Goal: Ask a question: Seek information or help from site administrators or community

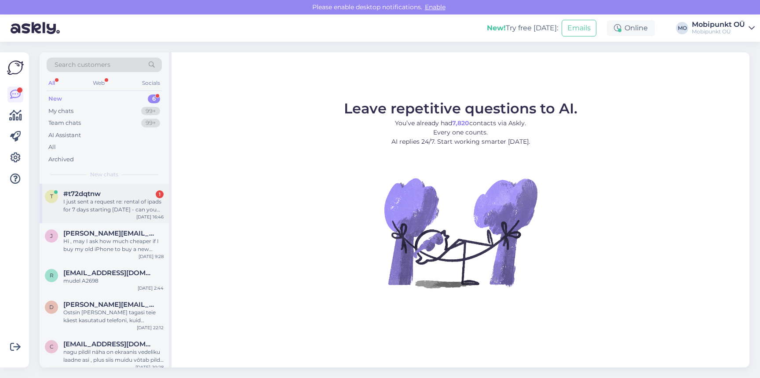
click at [94, 197] on span "#t72dqtnw" at bounding box center [81, 194] width 37 height 8
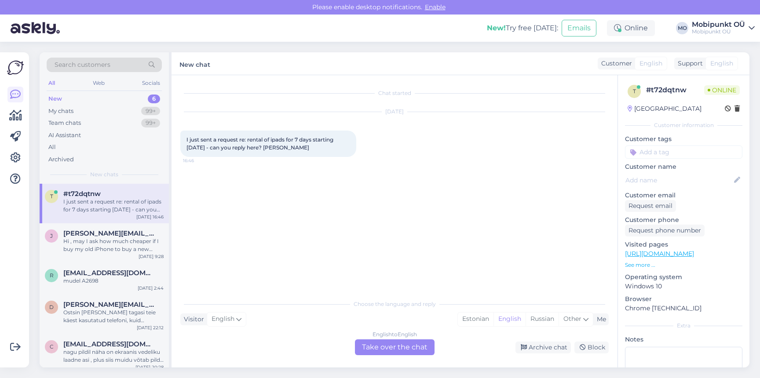
click at [375, 349] on div "English to English Take over the chat" at bounding box center [395, 348] width 80 height 16
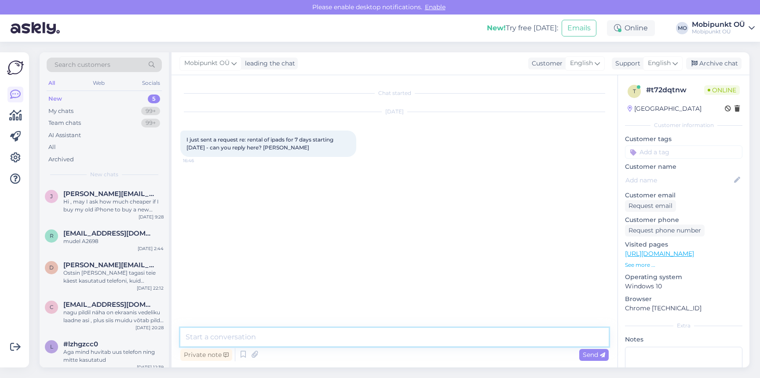
click at [316, 330] on textarea at bounding box center [394, 337] width 429 height 18
type textarea "Hi! We will answer for your e-mail :)"
click at [98, 211] on div "Hi , may I ask how much cheaper if I buy my old iPhone to buy a new iphone? Man…" at bounding box center [113, 206] width 100 height 16
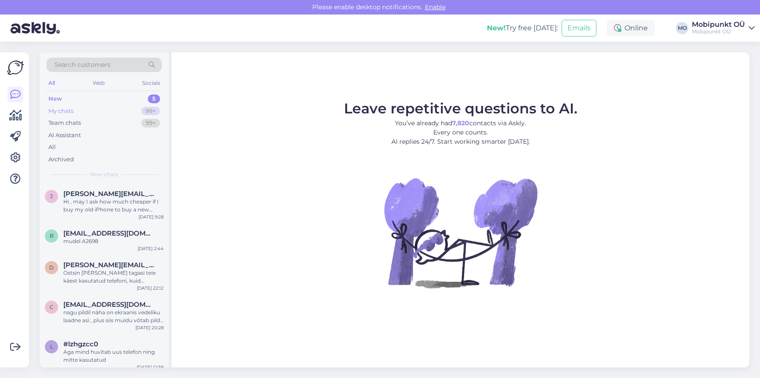
click at [130, 112] on div "My chats 99+" at bounding box center [104, 111] width 115 height 12
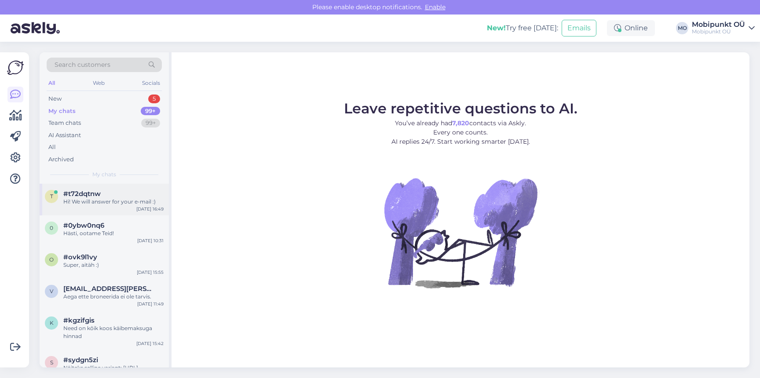
click at [99, 199] on div "Hi! We will answer for your e-mail :)" at bounding box center [113, 202] width 100 height 8
